Goal: Communication & Community: Answer question/provide support

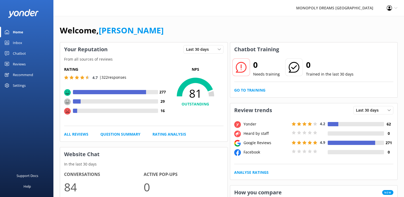
click at [10, 45] on link "Inbox" at bounding box center [26, 42] width 53 height 11
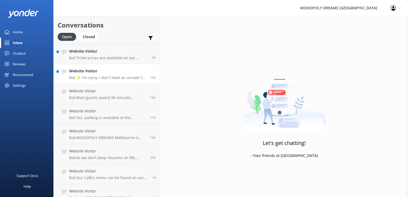
click at [110, 76] on p "Bot: ⚡ I'm sorry, I don't have an answer to your question. Could you please try…" at bounding box center [107, 77] width 77 height 5
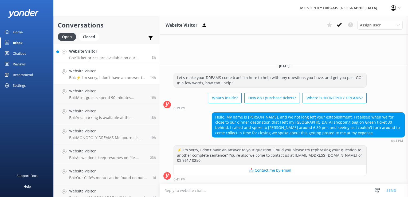
click at [117, 49] on h4 "Website Visitor" at bounding box center [108, 51] width 79 height 6
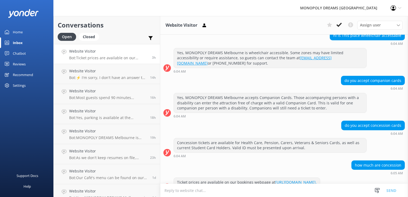
scroll to position [57, 0]
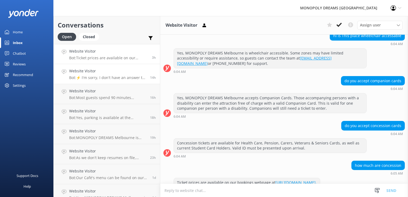
click at [107, 77] on p "Bot: ⚡ I'm sorry, I don't have an answer to your question. Could you please try…" at bounding box center [107, 77] width 77 height 5
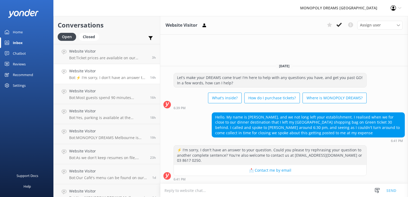
click at [291, 73] on div "[DATE] Let's make your DREAMS come true! I'm here to help with any questions yo…" at bounding box center [284, 121] width 248 height 125
